Goal: Information Seeking & Learning: Learn about a topic

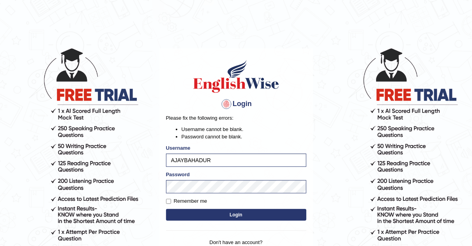
click at [238, 214] on button "Login" at bounding box center [236, 215] width 140 height 12
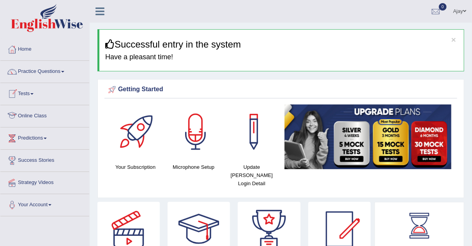
click at [41, 113] on link "Online Class" at bounding box center [44, 114] width 89 height 19
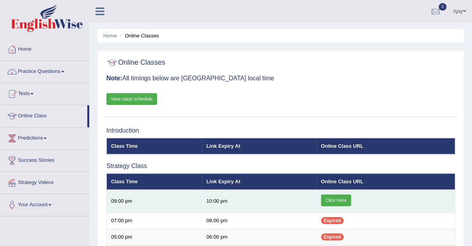
click at [344, 201] on link "Click Here" at bounding box center [336, 201] width 30 height 12
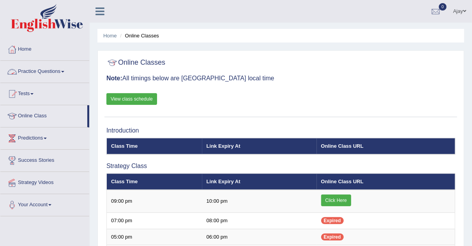
click at [66, 68] on link "Practice Questions" at bounding box center [44, 70] width 89 height 19
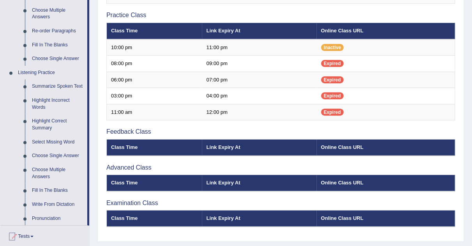
scroll to position [276, 0]
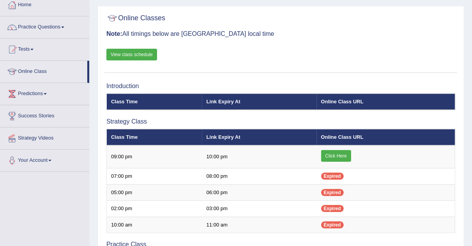
scroll to position [41, 0]
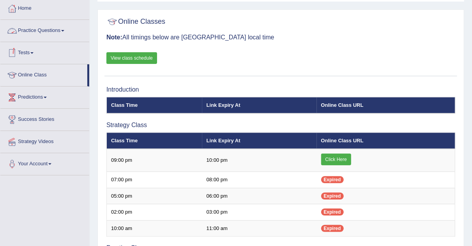
click at [63, 28] on link "Practice Questions" at bounding box center [44, 29] width 89 height 19
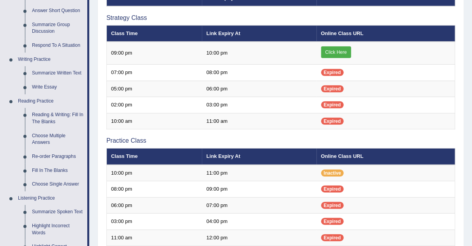
scroll to position [150, 0]
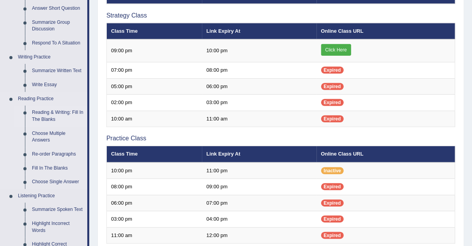
click at [54, 118] on link "Reading & Writing: Fill In The Blanks" at bounding box center [57, 116] width 59 height 21
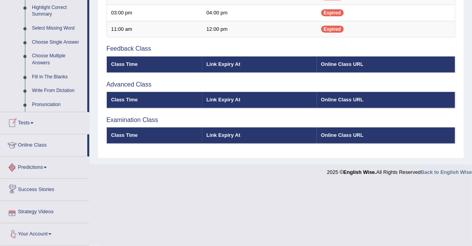
scroll to position [385, 0]
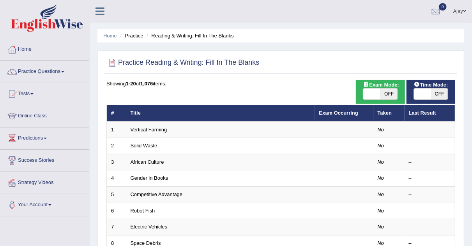
click at [380, 94] on span at bounding box center [371, 93] width 17 height 11
checkbox input "true"
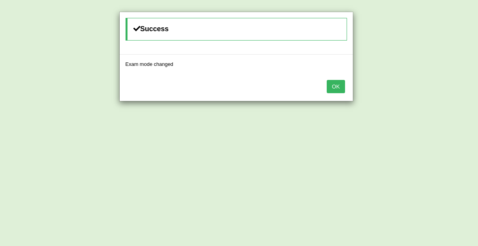
click at [334, 84] on button "OK" at bounding box center [336, 86] width 18 height 13
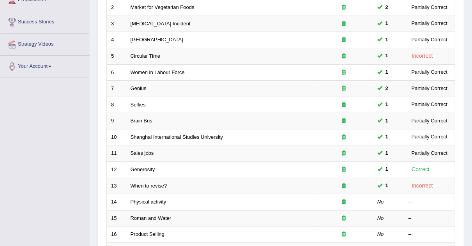
scroll to position [168, 0]
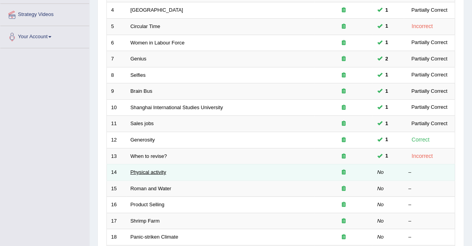
click at [160, 169] on link "Physical activity" at bounding box center [149, 172] width 36 height 6
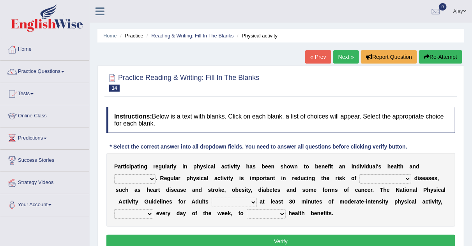
click at [150, 174] on select "values immortality expectation wellbeing" at bounding box center [134, 178] width 41 height 9
select select "wellbeing"
click at [114, 174] on select "values immortality expectation wellbeing" at bounding box center [134, 178] width 41 height 9
click at [411, 177] on b at bounding box center [412, 178] width 3 height 6
click at [408, 176] on select "chronic contraindicated untouched detectable" at bounding box center [385, 178] width 52 height 9
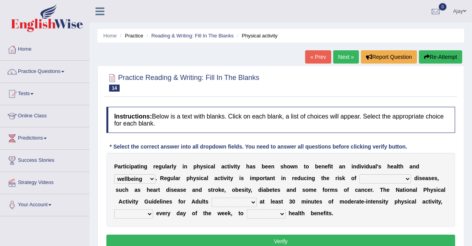
select select "chronic"
click at [359, 174] on select "chronic contraindicated untouched detectable" at bounding box center [385, 178] width 52 height 9
click at [245, 202] on select "excludes recommends denotes defies" at bounding box center [234, 202] width 45 height 9
select select "recommends"
click at [212, 198] on select "excludes recommends denotes defies" at bounding box center [234, 202] width 45 height 9
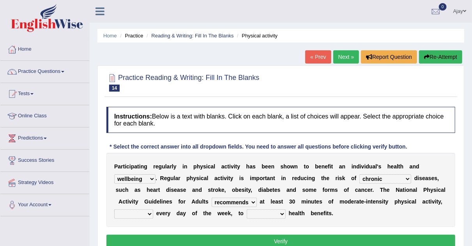
click at [150, 214] on select "relatively absolutely preferably namely" at bounding box center [133, 213] width 39 height 9
select select "preferably"
click at [114, 209] on select "relatively absolutely preferably namely" at bounding box center [133, 213] width 39 height 9
click at [283, 214] on select "charge obtain weigh estimate" at bounding box center [266, 213] width 39 height 9
select select "weigh"
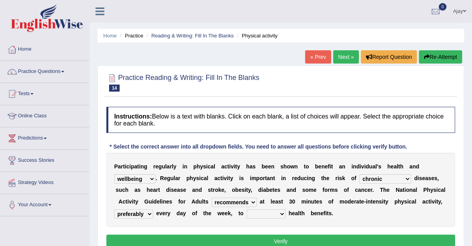
click at [247, 209] on select "charge obtain weigh estimate" at bounding box center [266, 213] width 39 height 9
click at [263, 238] on button "Verify" at bounding box center [280, 241] width 349 height 13
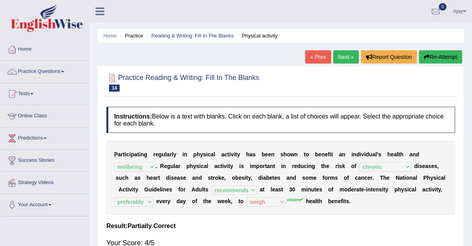
click at [343, 52] on link "Next »" at bounding box center [346, 56] width 26 height 13
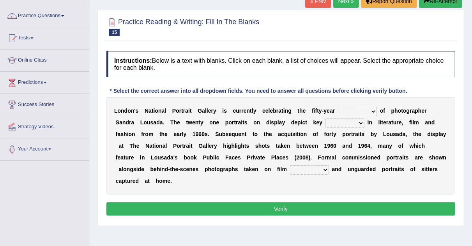
scroll to position [57, 0]
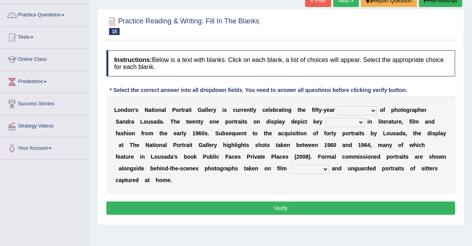
click at [371, 109] on select "invitation promotion training career" at bounding box center [357, 110] width 39 height 9
select select "promotion"
click at [338, 106] on select "invitation promotion training career" at bounding box center [357, 110] width 39 height 9
click at [357, 121] on select "figures gadgets fashions genres" at bounding box center [344, 122] width 39 height 9
select select "genres"
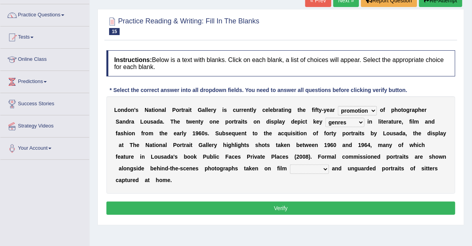
click at [325, 118] on select "figures gadgets fashions genres" at bounding box center [344, 122] width 39 height 9
click at [325, 168] on select "gists sets tickets aisles" at bounding box center [309, 168] width 39 height 9
select select "sets"
click at [290, 164] on select "gists sets tickets aisles" at bounding box center [309, 168] width 39 height 9
click at [292, 206] on button "Verify" at bounding box center [280, 208] width 349 height 13
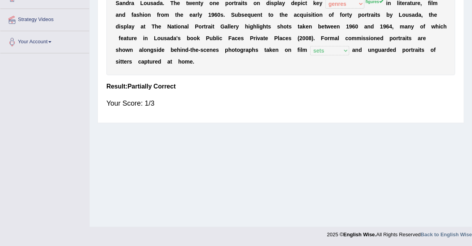
scroll to position [0, 0]
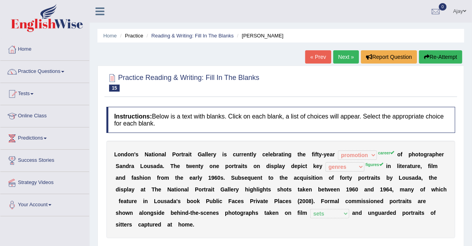
click at [343, 51] on link "Next »" at bounding box center [346, 56] width 26 height 13
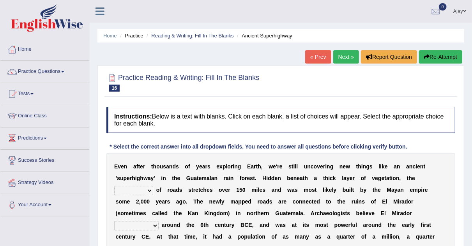
click at [147, 189] on select "network surface interface width" at bounding box center [133, 190] width 39 height 9
select select "surface"
click at [114, 186] on select "network surface interface width" at bounding box center [133, 190] width 39 height 9
click at [162, 222] on b at bounding box center [160, 225] width 3 height 6
click at [159, 221] on select "has founded founded was founded was found" at bounding box center [136, 225] width 44 height 9
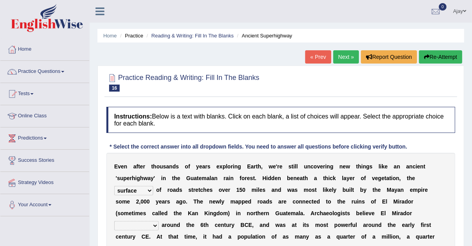
select select "has founded"
click at [159, 221] on select "has founded founded was founded was found" at bounding box center [136, 225] width 44 height 9
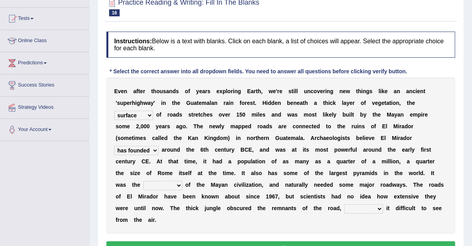
scroll to position [76, 0]
click at [159, 145] on select "has founded founded was founded was found" at bounding box center [136, 149] width 44 height 9
click at [146, 134] on b "s" at bounding box center [144, 137] width 3 height 6
click at [182, 180] on select "volume heart column facet" at bounding box center [162, 184] width 39 height 9
select select "heart"
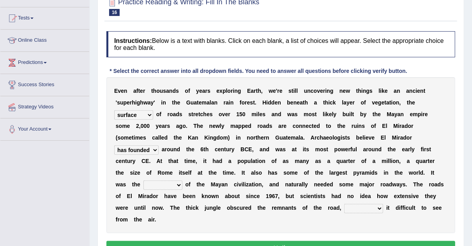
click at [182, 180] on select "volume heart column facet" at bounding box center [162, 184] width 39 height 9
click at [344, 207] on select "makes making make made" at bounding box center [363, 208] width 39 height 9
select select "makes"
click at [344, 204] on select "makes making make made" at bounding box center [363, 208] width 39 height 9
click at [311, 241] on button "Verify" at bounding box center [280, 247] width 349 height 13
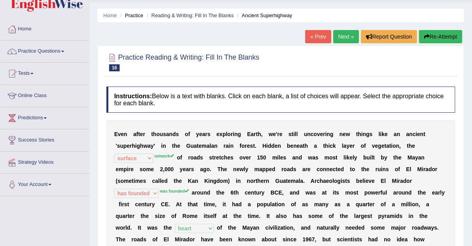
scroll to position [0, 0]
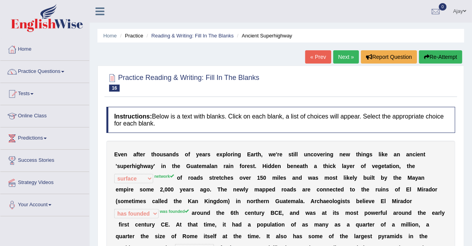
click at [347, 58] on link "Next »" at bounding box center [346, 56] width 26 height 13
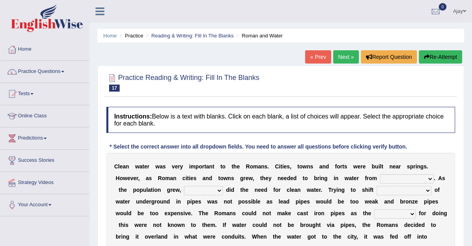
click at [431, 178] on select "further afield these origins different parts specific sources" at bounding box center [407, 178] width 54 height 9
select select "different parts"
click at [380, 174] on select "further afield these origins different parts specific sources" at bounding box center [407, 178] width 54 height 9
click at [428, 175] on select "further afield these origins different parts specific sources" at bounding box center [407, 178] width 54 height 9
click at [431, 157] on div "C l e a n w a t e r w a s v e r y i m p o r t a n t t o t h e R [PERSON_NAME] .…" at bounding box center [280, 225] width 349 height 144
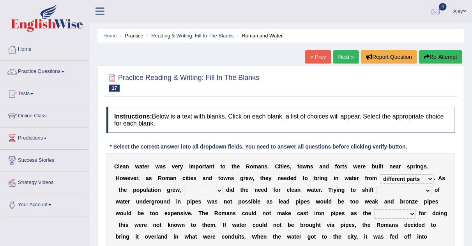
click at [218, 191] on select "as well so how thus" at bounding box center [203, 190] width 39 height 9
select select "as well"
click at [184, 186] on select "as well so how thus" at bounding box center [203, 190] width 39 height 9
click at [215, 191] on select "as well so how thus" at bounding box center [203, 190] width 39 height 9
click at [423, 190] on select "few loads improper intakes relative levels large volumes" at bounding box center [404, 190] width 55 height 9
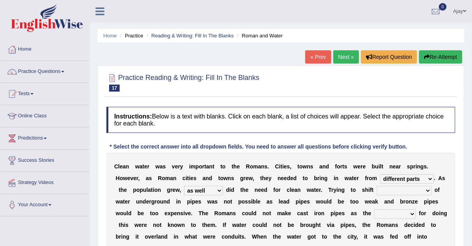
select select "large volumes"
click at [377, 186] on select "few loads improper intakes relative levels large volumes" at bounding box center [404, 190] width 55 height 9
click at [413, 215] on select "spans scales proportions techniques" at bounding box center [395, 213] width 42 height 9
select select "techniques"
click at [374, 209] on select "spans scales proportions techniques" at bounding box center [395, 213] width 42 height 9
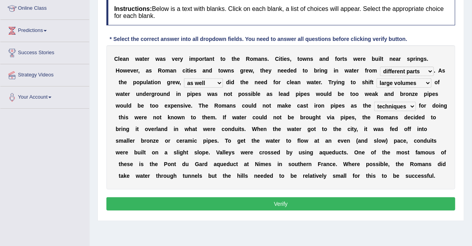
scroll to position [107, 0]
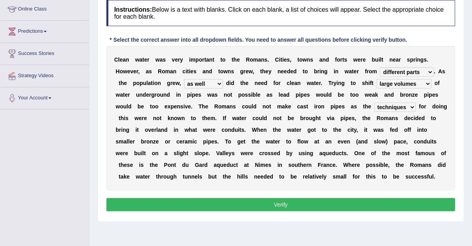
click at [323, 202] on button "Verify" at bounding box center [280, 204] width 349 height 13
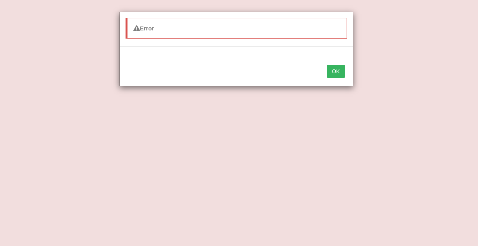
click at [329, 65] on button "OK" at bounding box center [336, 71] width 18 height 13
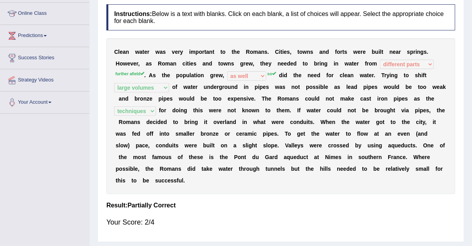
scroll to position [0, 0]
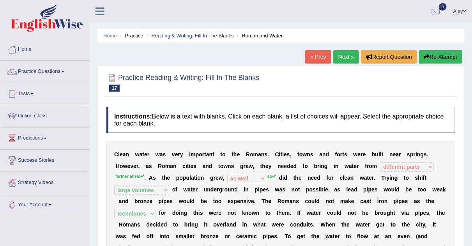
click at [67, 69] on link "Practice Questions" at bounding box center [44, 70] width 89 height 19
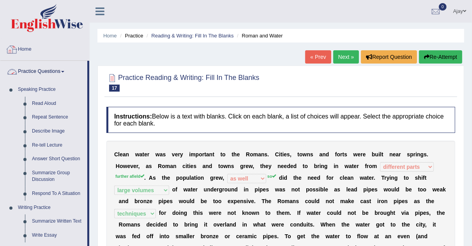
click at [22, 42] on link "Home" at bounding box center [44, 48] width 89 height 19
